Goal: Transaction & Acquisition: Purchase product/service

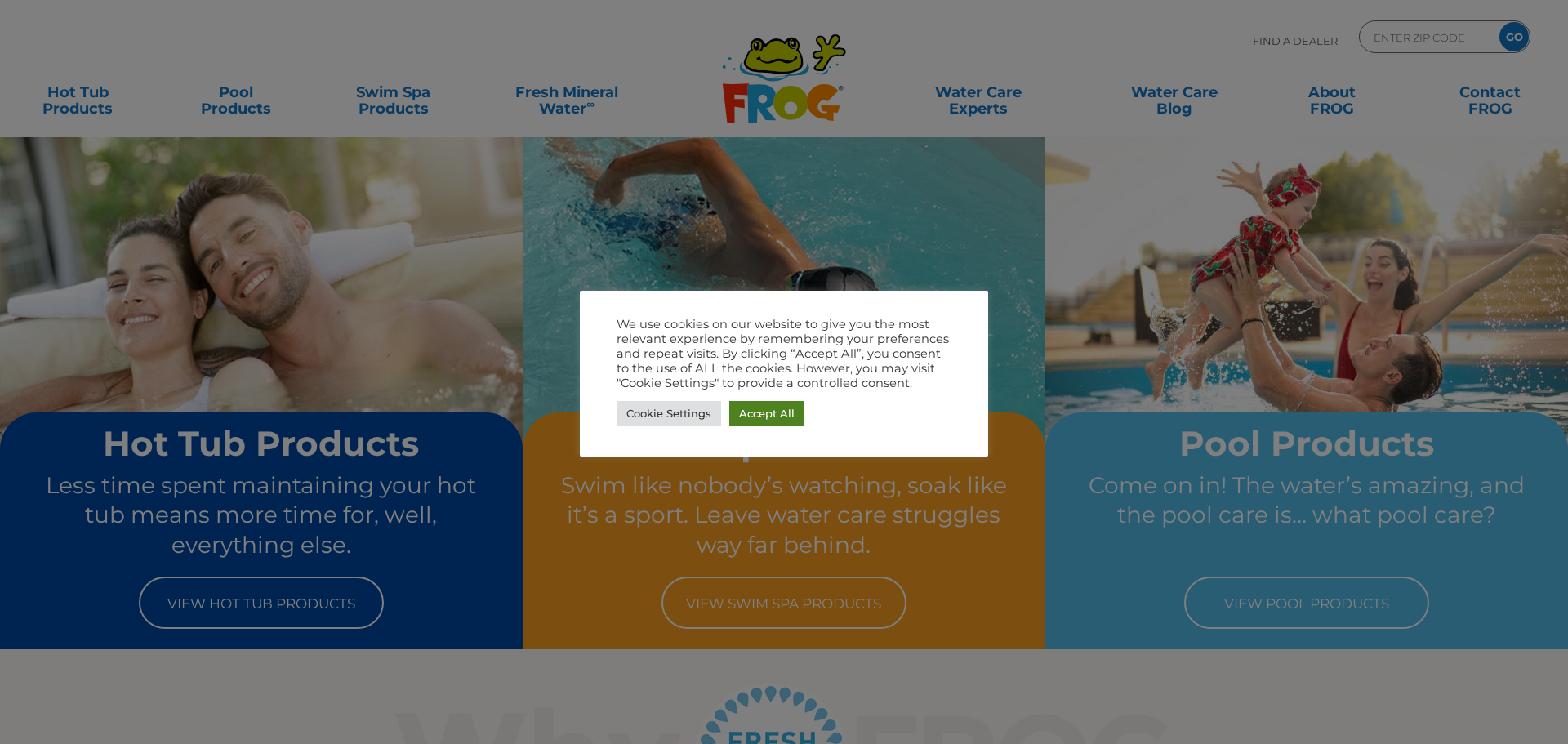
click at [776, 414] on link "Accept All" at bounding box center [766, 413] width 75 height 25
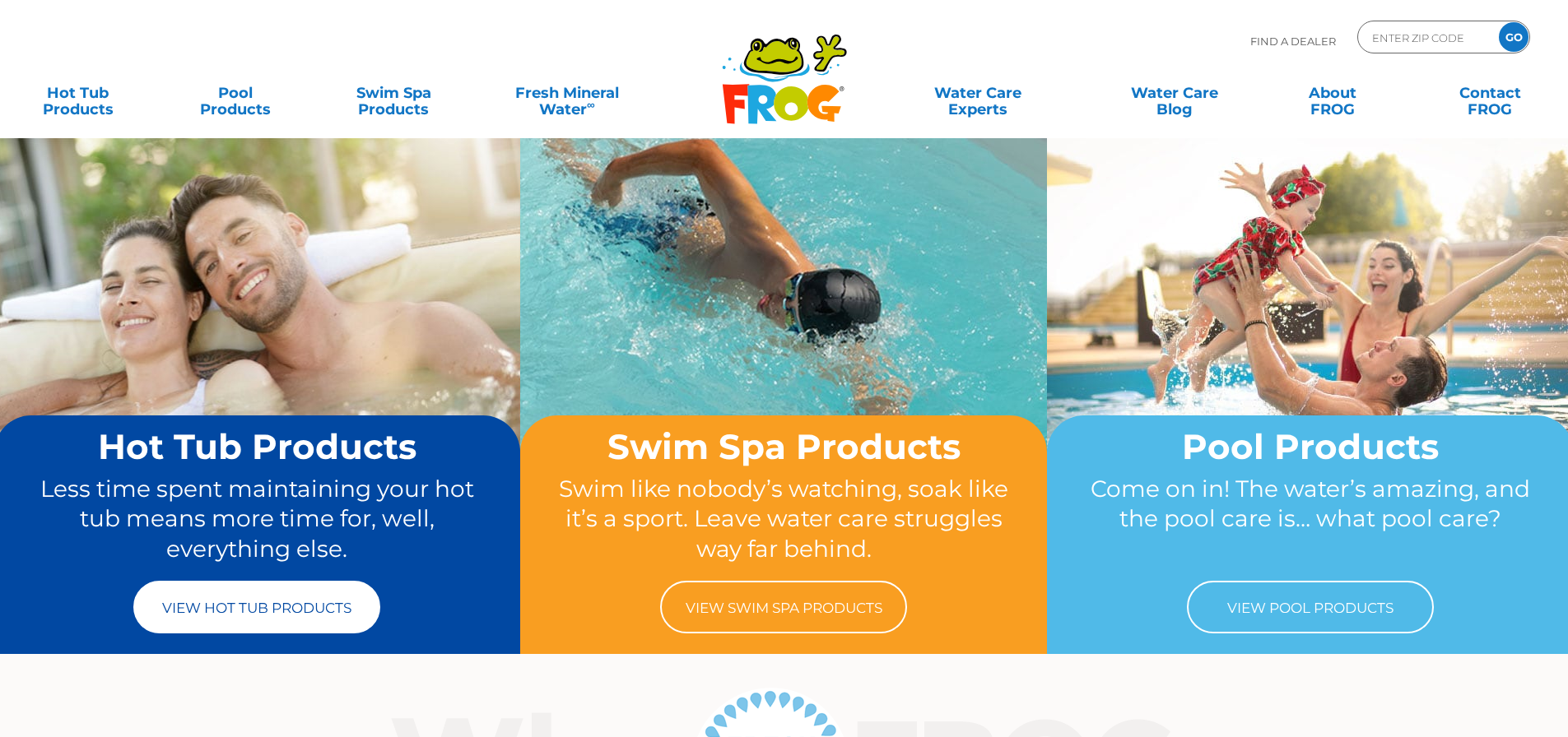
click at [235, 619] on link "View Hot Tub Products" at bounding box center [256, 607] width 247 height 53
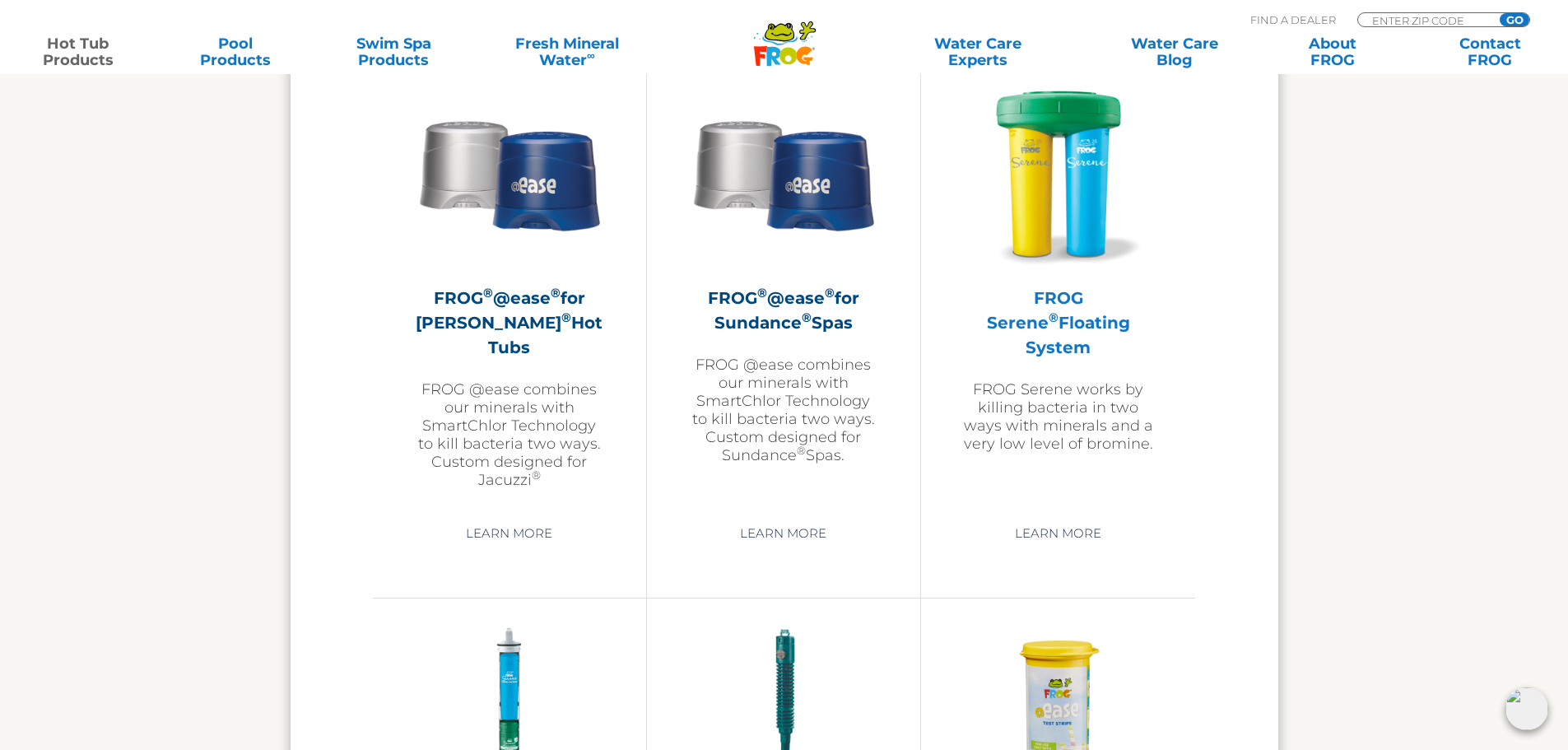
scroll to position [2800, 0]
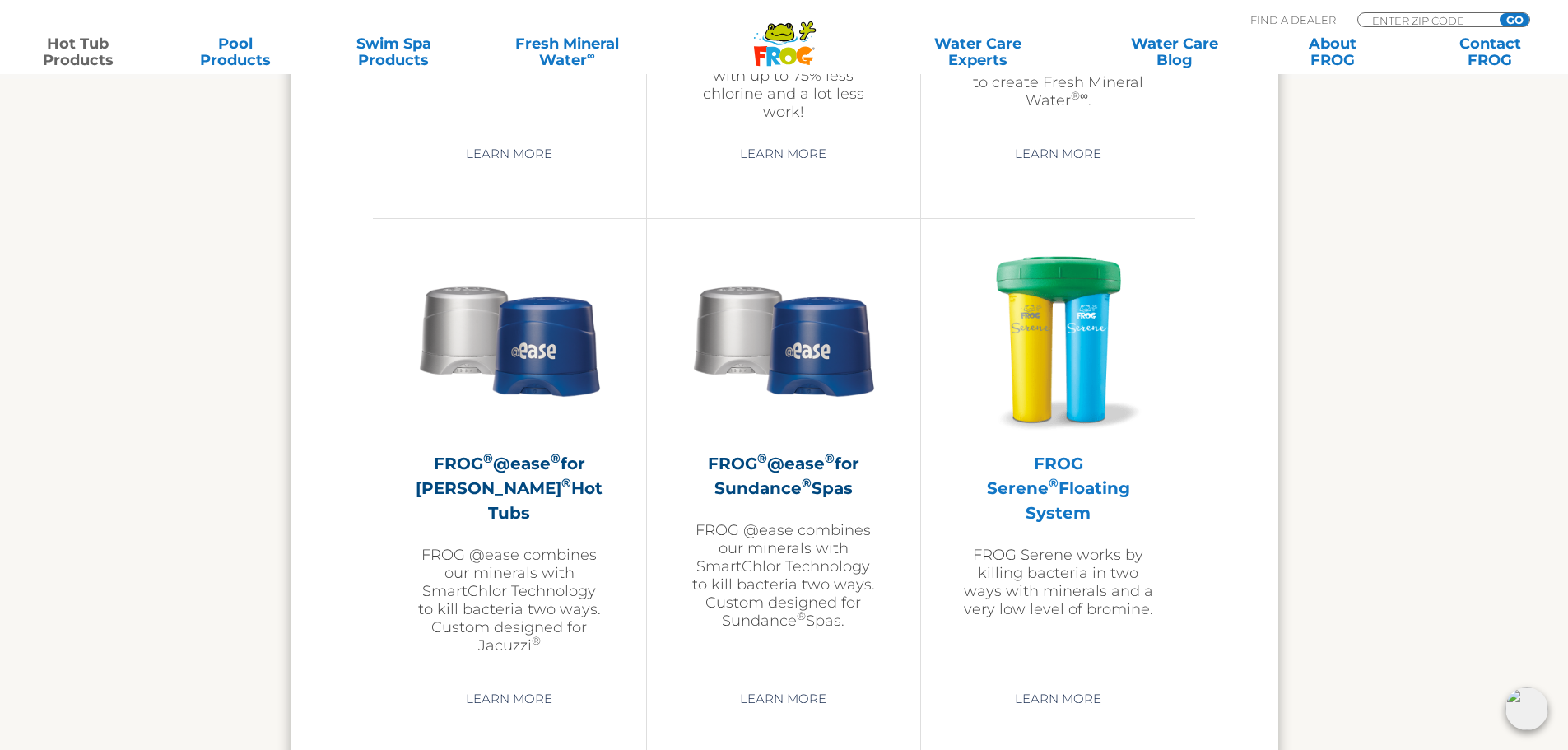
click at [1051, 420] on img at bounding box center [1058, 339] width 191 height 191
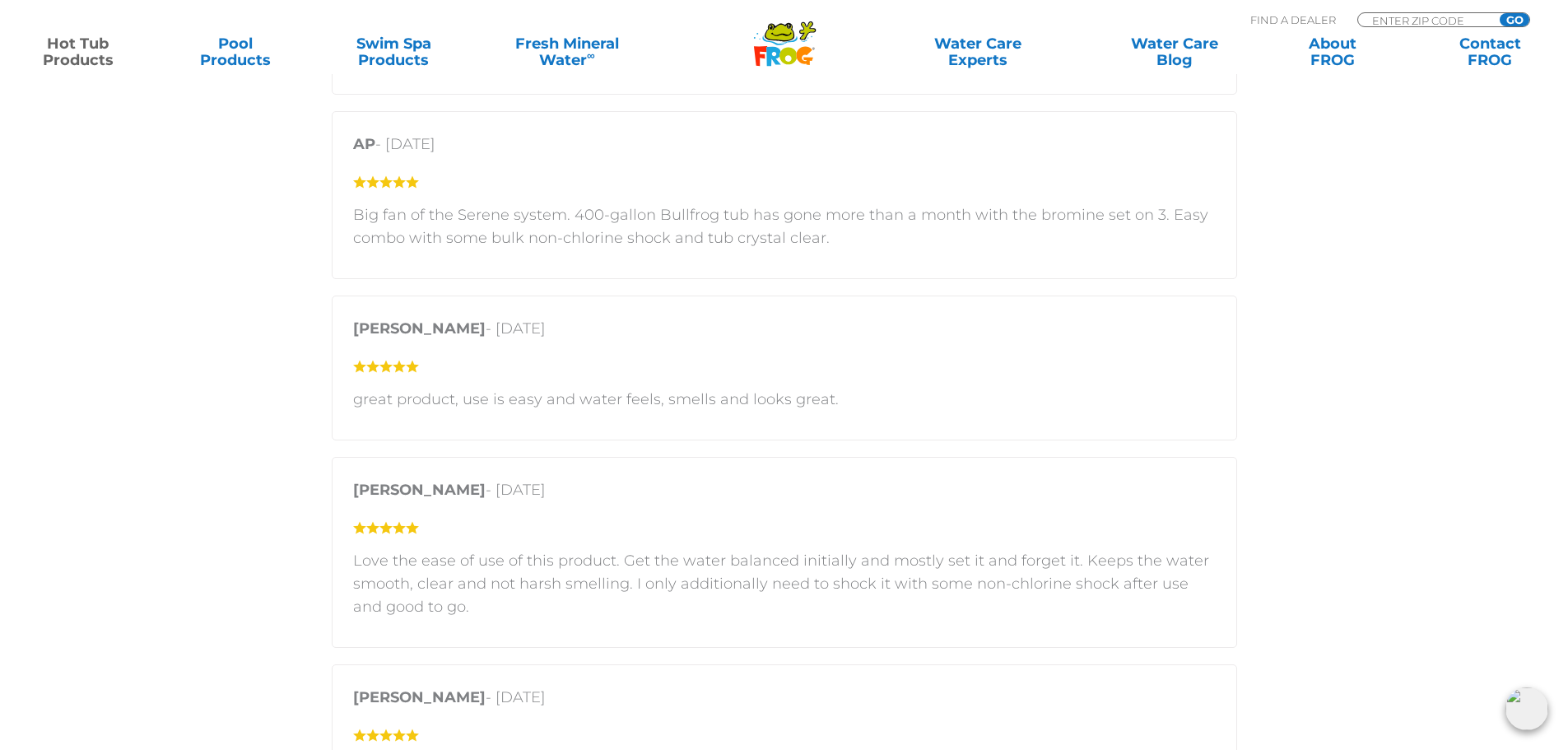
scroll to position [2471, 0]
